Goal: Information Seeking & Learning: Learn about a topic

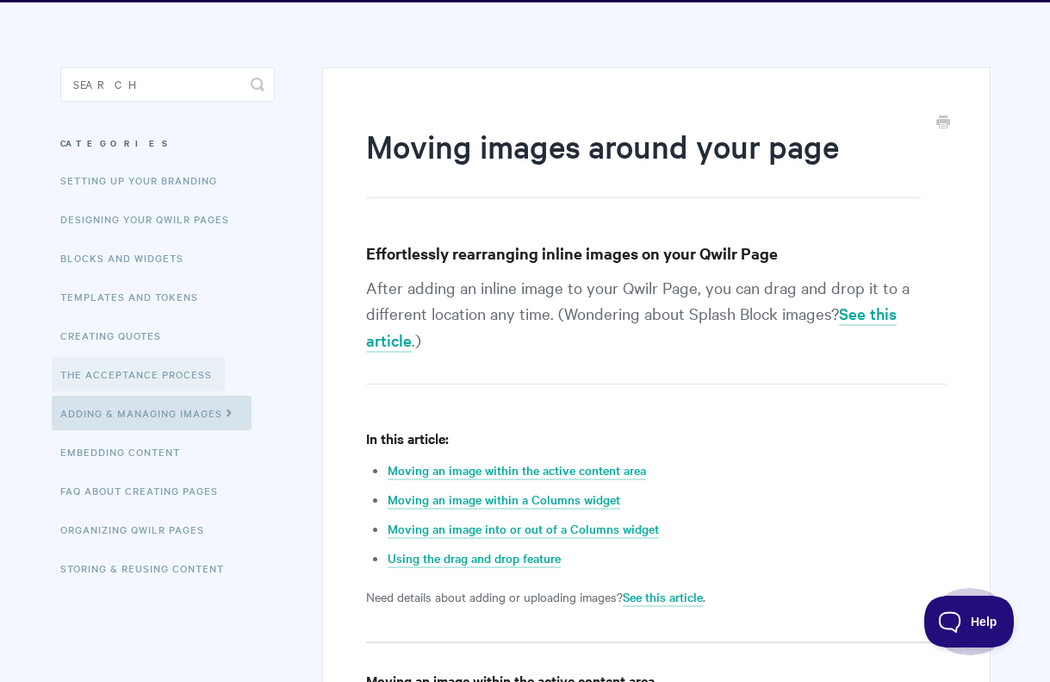
scroll to position [110, 0]
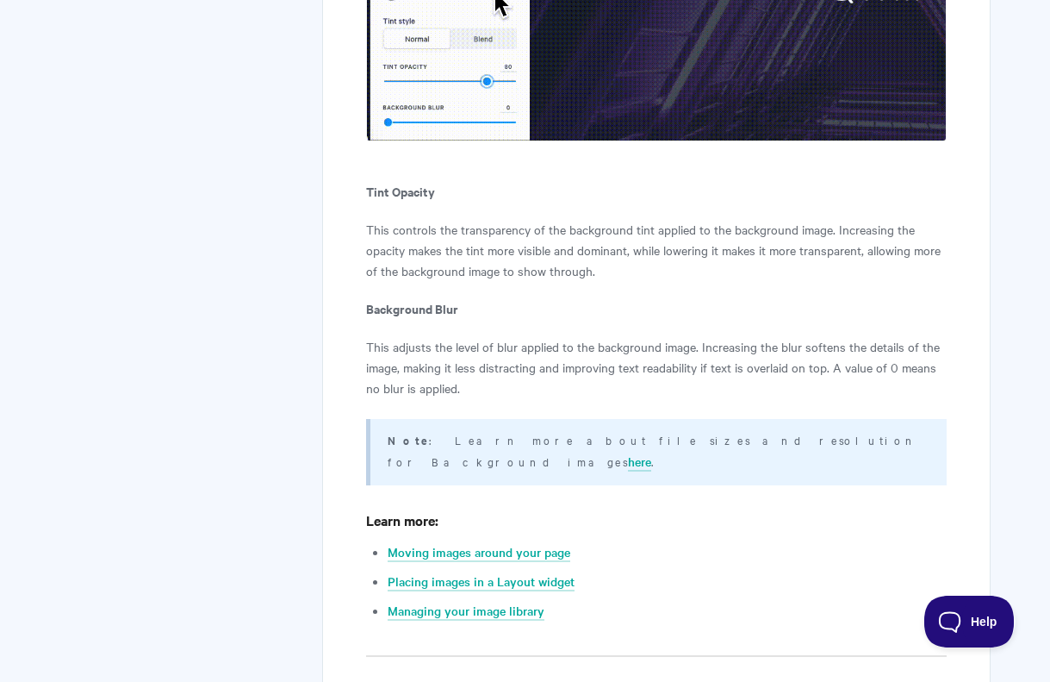
scroll to position [11602, 0]
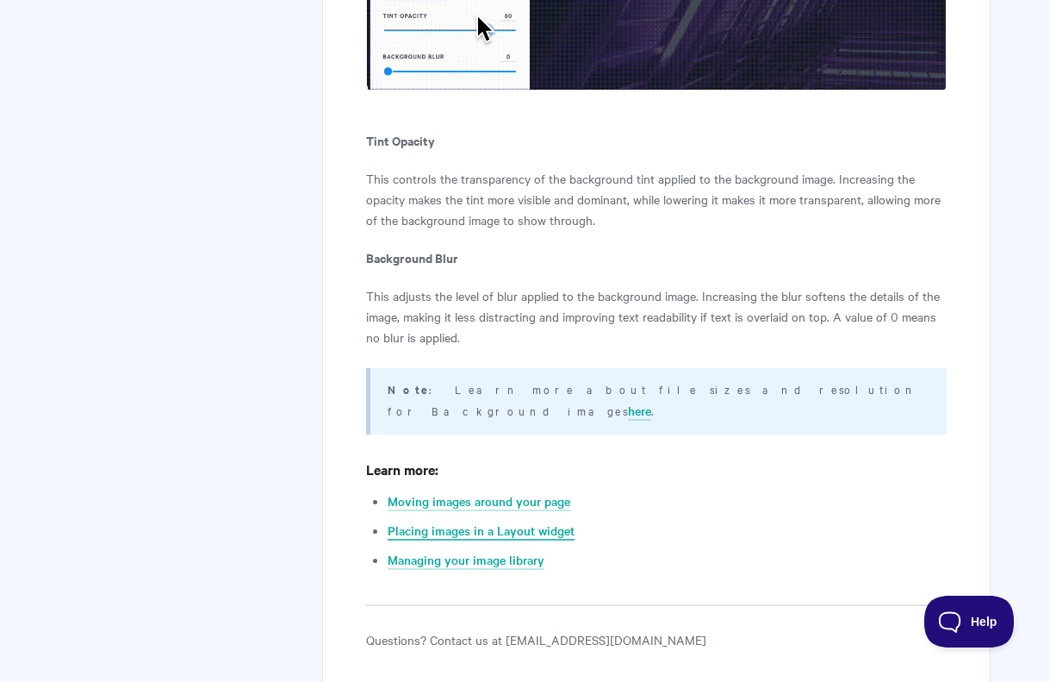
click at [447, 521] on link "Placing images in a Layout widget" at bounding box center [481, 530] width 187 height 19
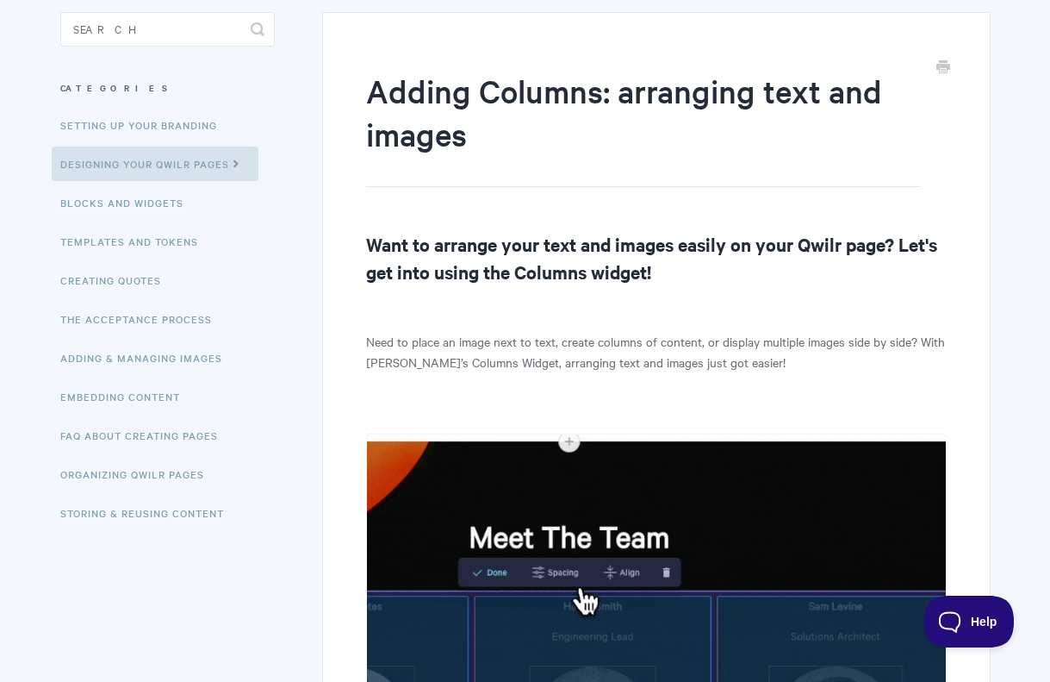
scroll to position [159, 0]
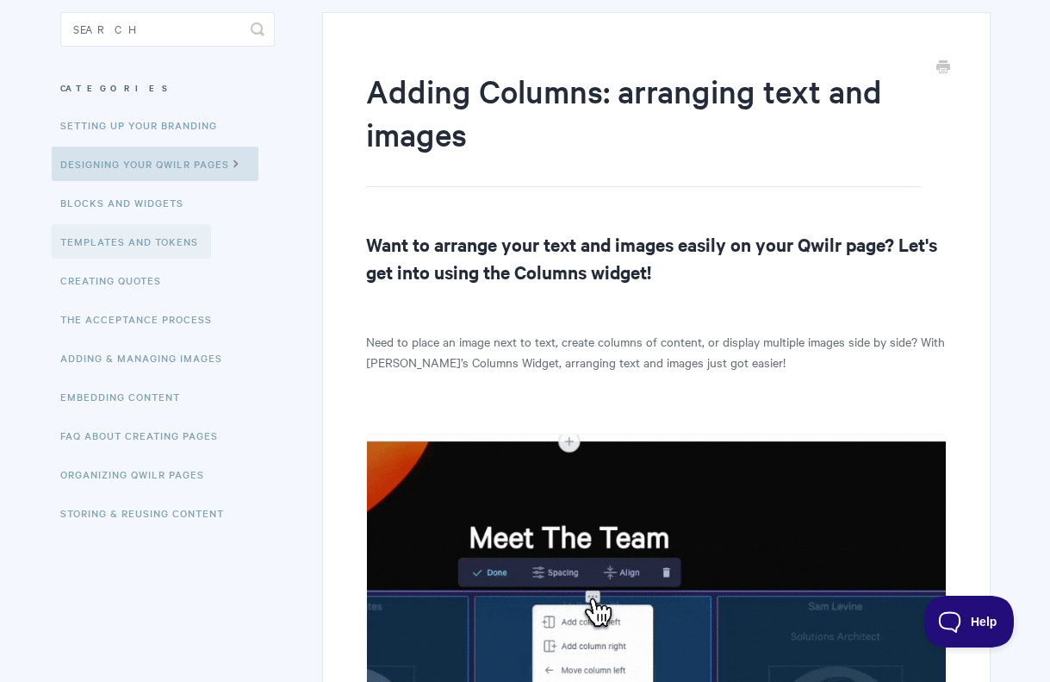
click at [153, 240] on link "Templates and Tokens" at bounding box center [131, 241] width 159 height 34
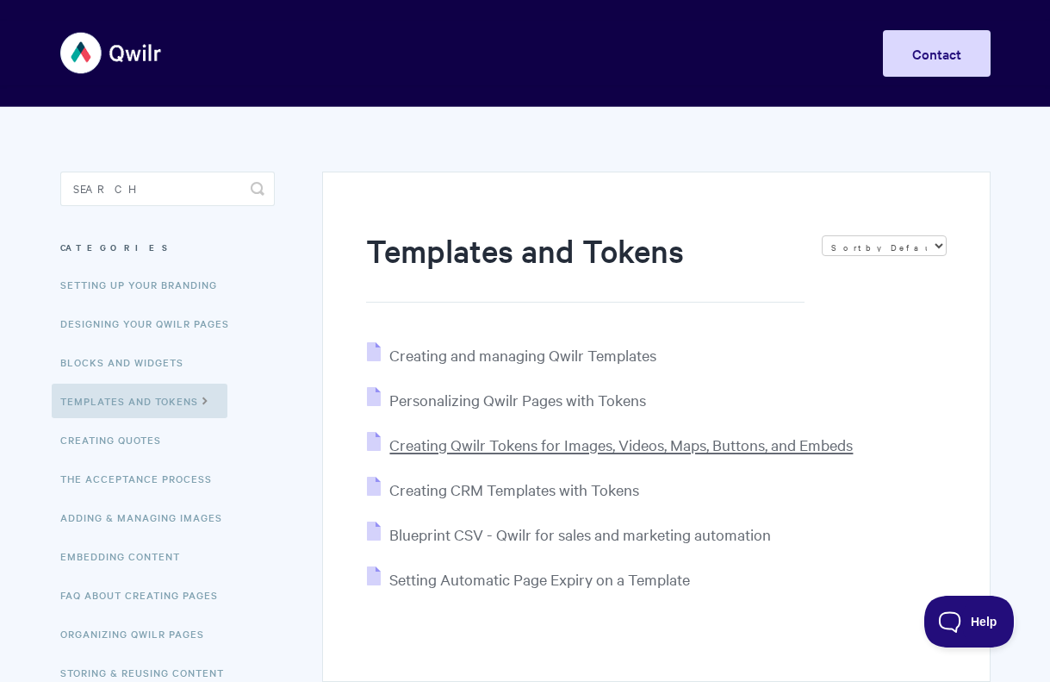
click at [433, 441] on span "Creating Qwilr Tokens for Images, Videos, Maps, Buttons, and Embeds" at bounding box center [621, 444] width 464 height 20
click at [176, 182] on input "Search" at bounding box center [167, 188] width 215 height 34
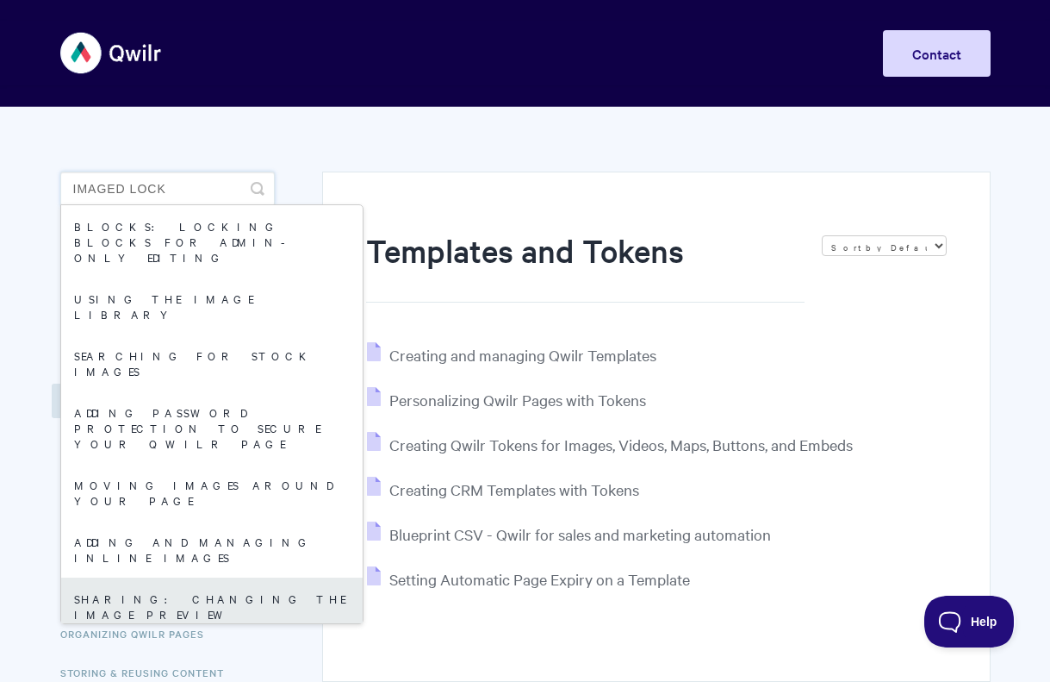
type input "imaged lock"
click at [216, 577] on link "Sharing: Changing the Image Preview" at bounding box center [212, 605] width 302 height 57
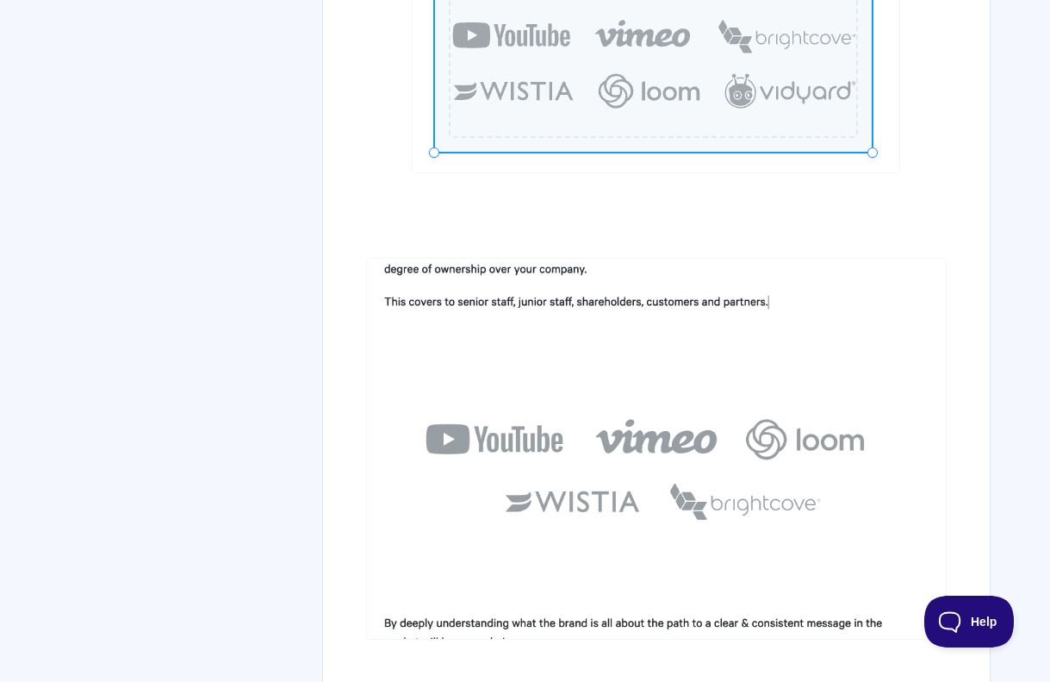
scroll to position [15274, 0]
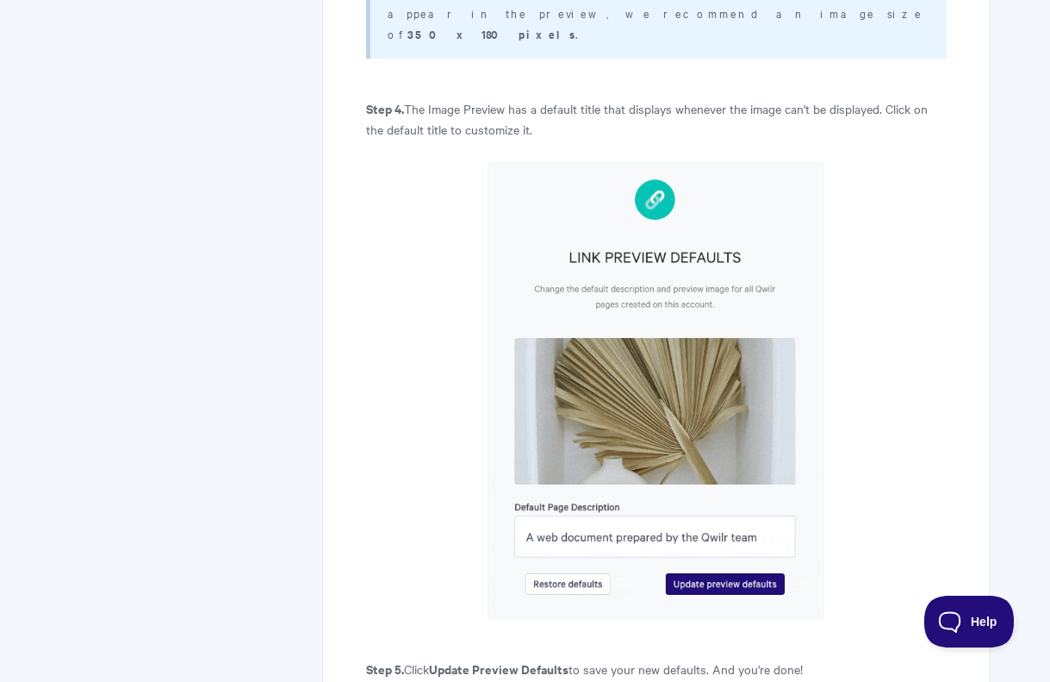
scroll to position [4759, 0]
